Goal: Information Seeking & Learning: Learn about a topic

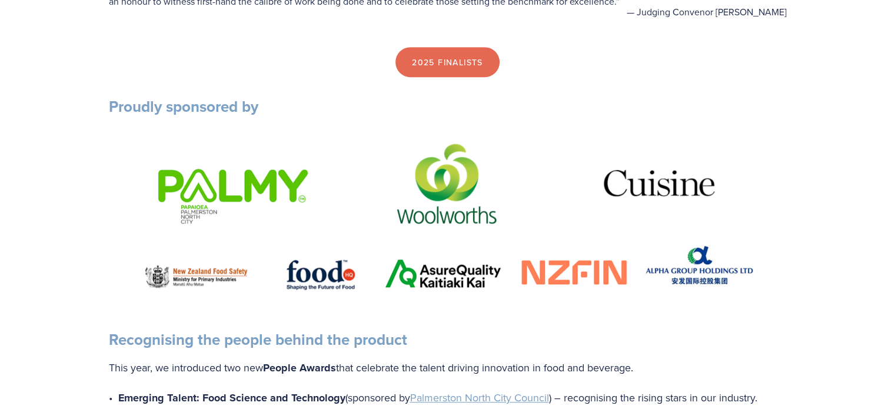
scroll to position [471, 0]
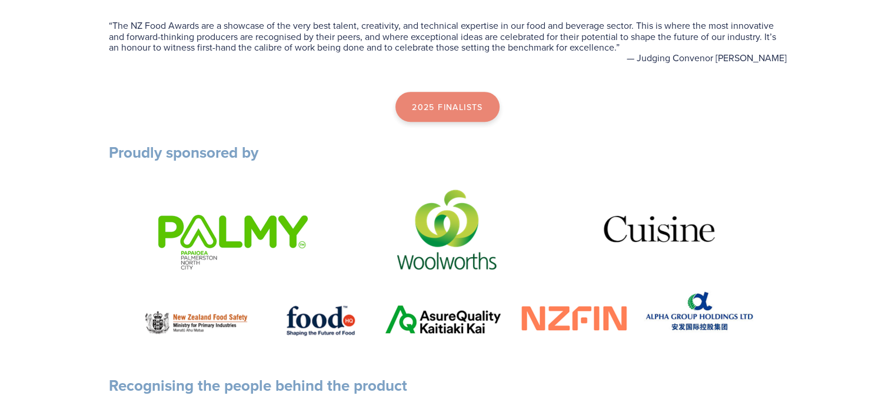
click at [440, 110] on link "2025 Finalists" at bounding box center [448, 107] width 104 height 31
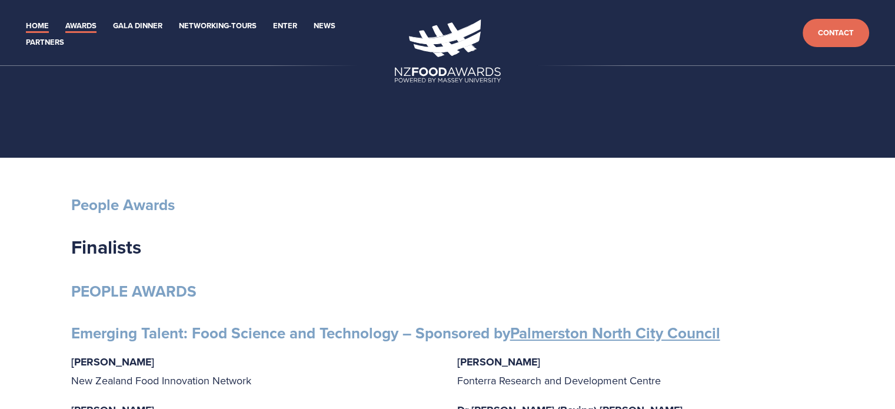
click at [29, 23] on link "Home" at bounding box center [37, 26] width 23 height 14
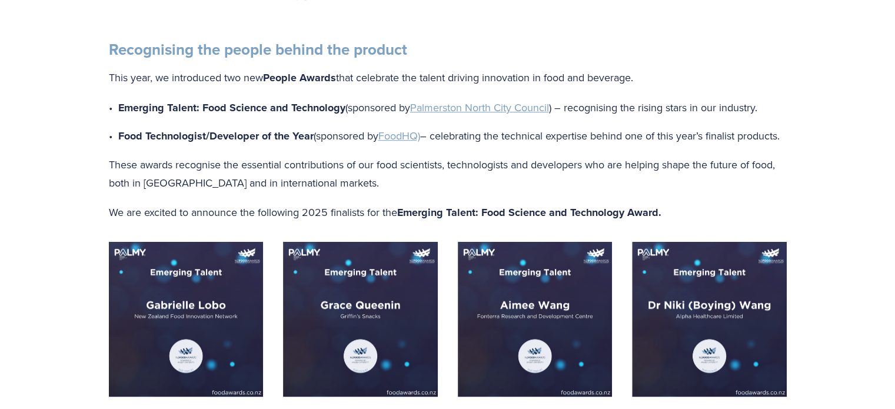
scroll to position [1001, 0]
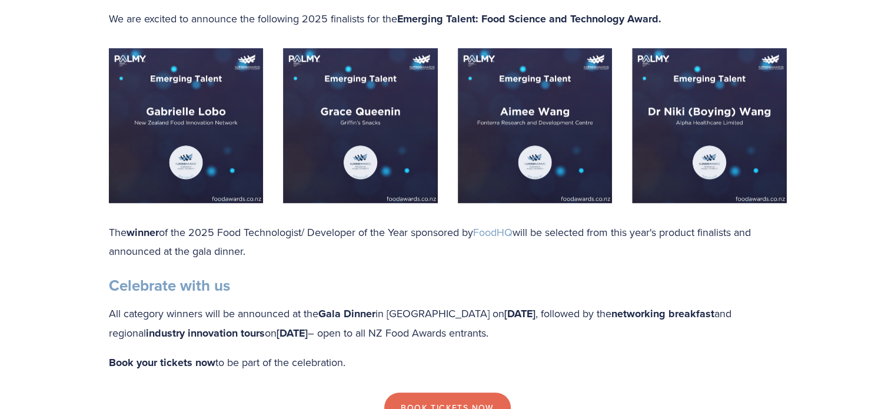
click at [226, 285] on div "The winner of the 2025 Food Technologist/ Developer of the Year sponsored by Fo…" at bounding box center [448, 298] width 678 height 150
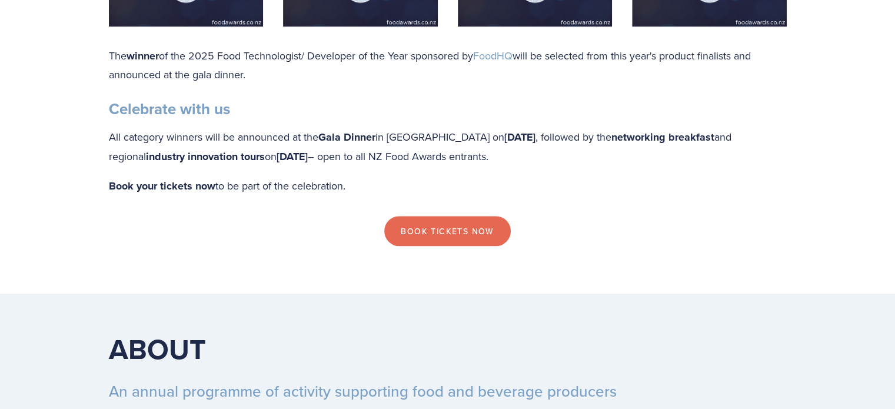
drag, startPoint x: 120, startPoint y: 309, endPoint x: 134, endPoint y: 283, distance: 29.8
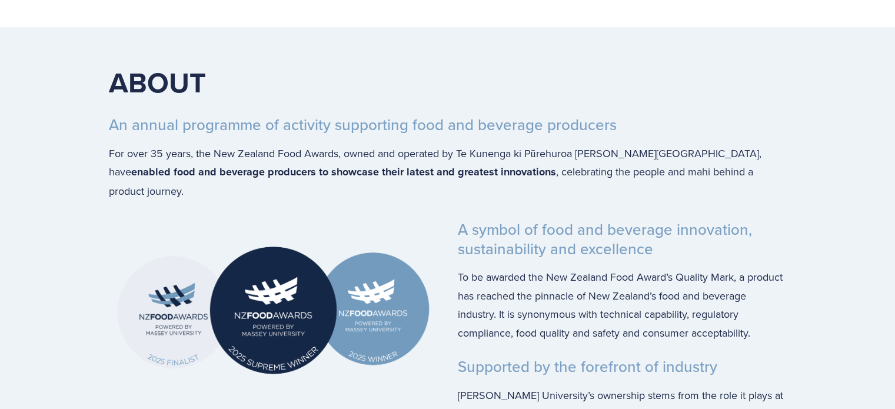
scroll to position [1472, 0]
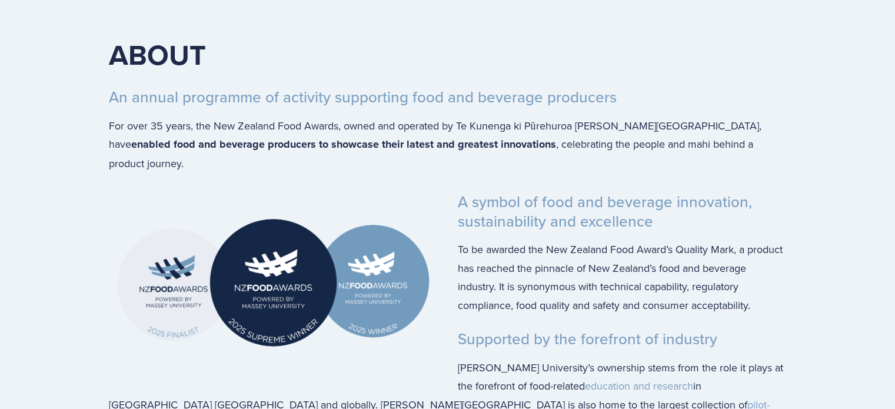
click at [76, 197] on div "ABOUT An annual programme of activity supporting food and beverage producers Fo…" at bounding box center [448, 330] width 754 height 662
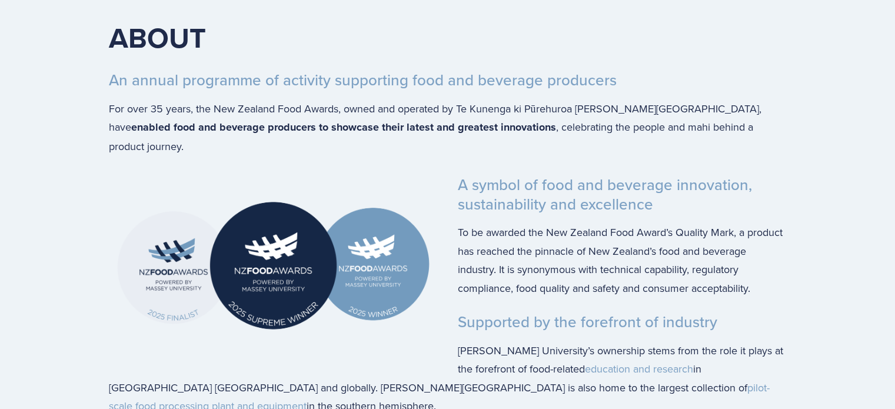
scroll to position [1531, 0]
